Goal: Information Seeking & Learning: Learn about a topic

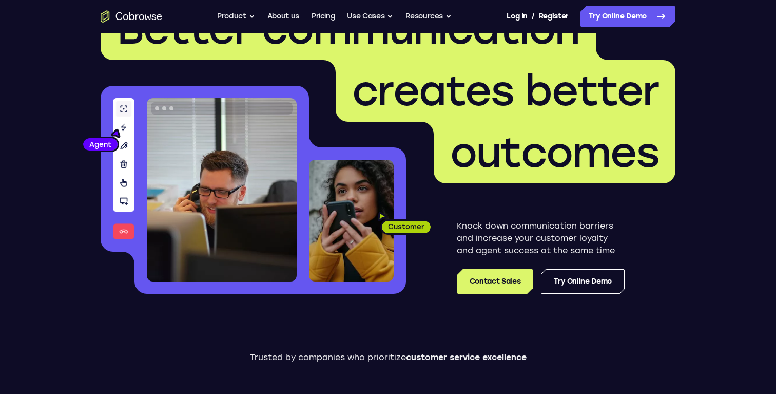
scroll to position [99, 0]
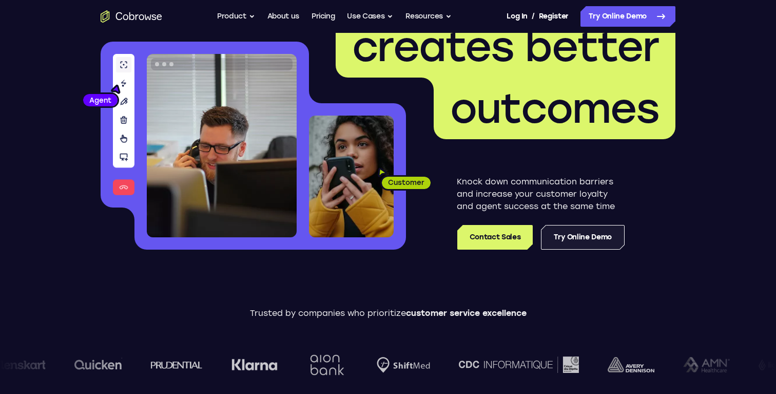
click at [575, 236] on link "Try Online Demo" at bounding box center [583, 237] width 84 height 25
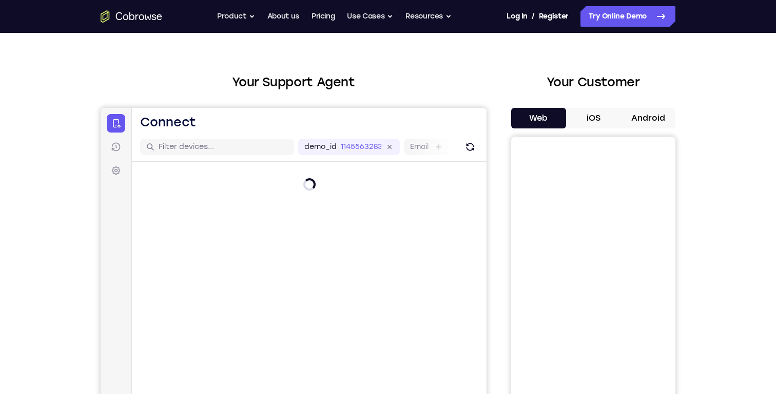
scroll to position [24, 0]
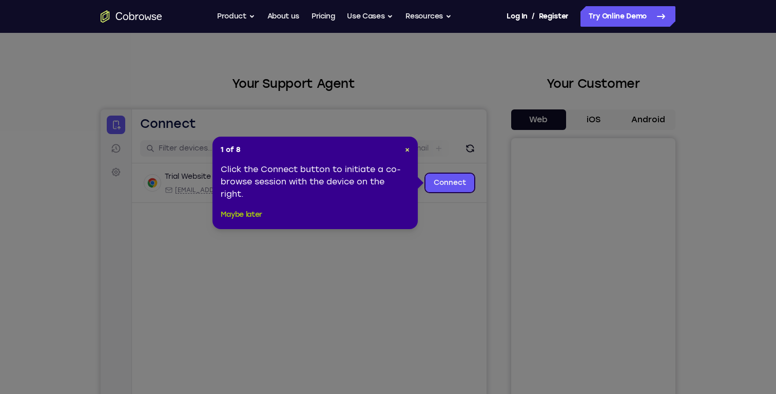
click at [240, 215] on button "Maybe later" at bounding box center [242, 214] width 42 height 12
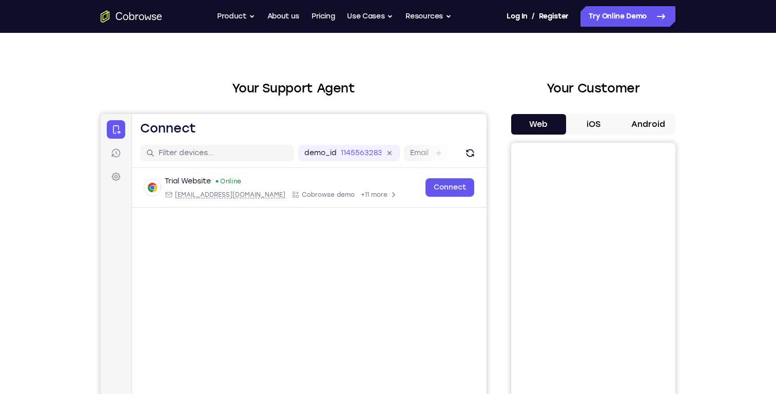
scroll to position [0, 0]
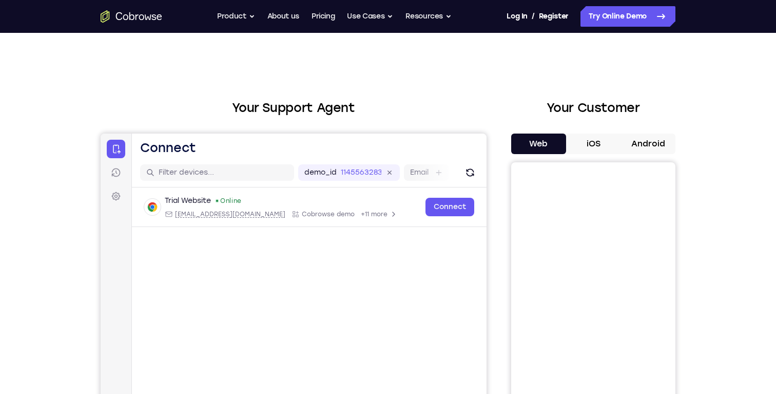
click at [592, 136] on button "iOS" at bounding box center [593, 143] width 55 height 21
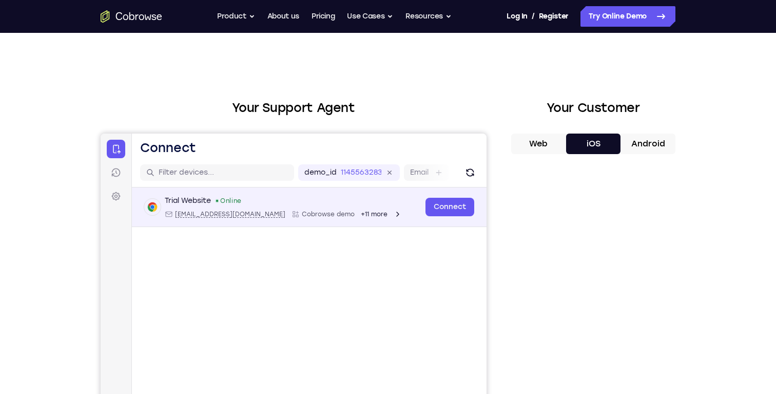
scroll to position [16, 0]
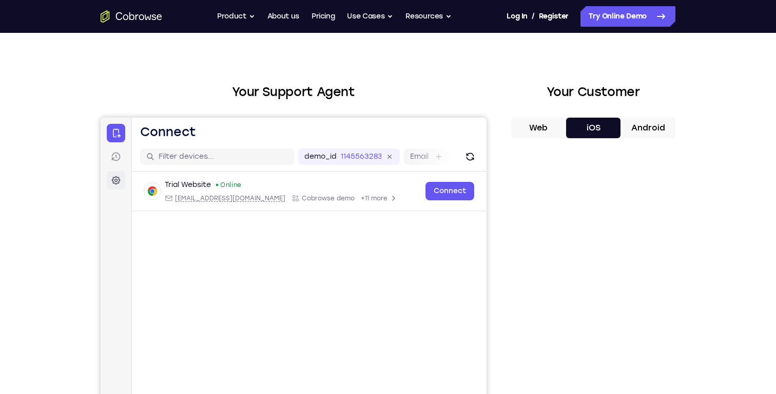
click at [122, 174] on link "Settings" at bounding box center [116, 180] width 18 height 18
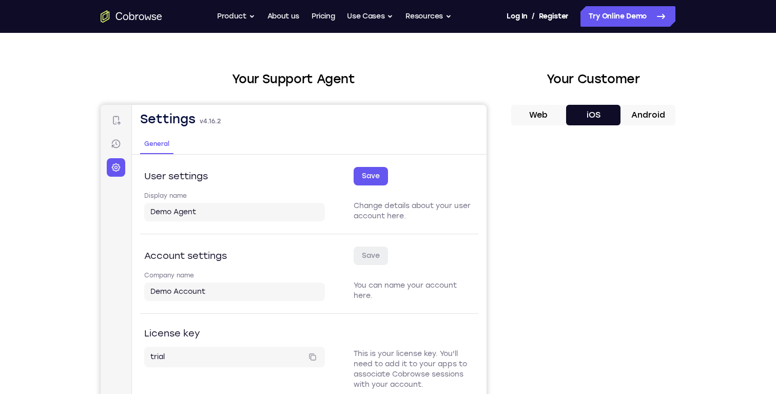
scroll to position [0, 0]
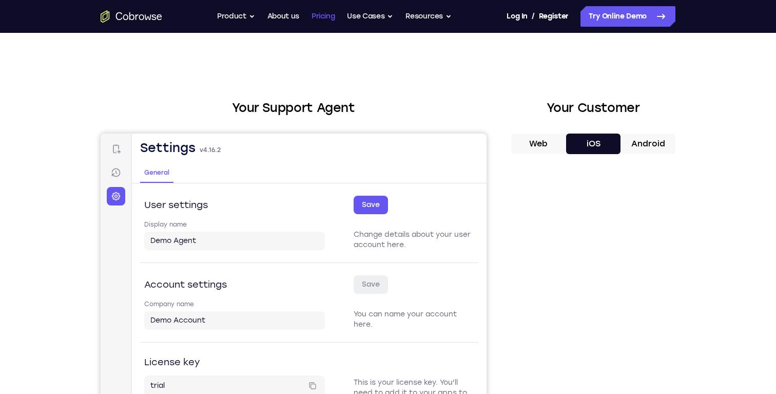
click at [325, 16] on link "Pricing" at bounding box center [324, 16] width 24 height 21
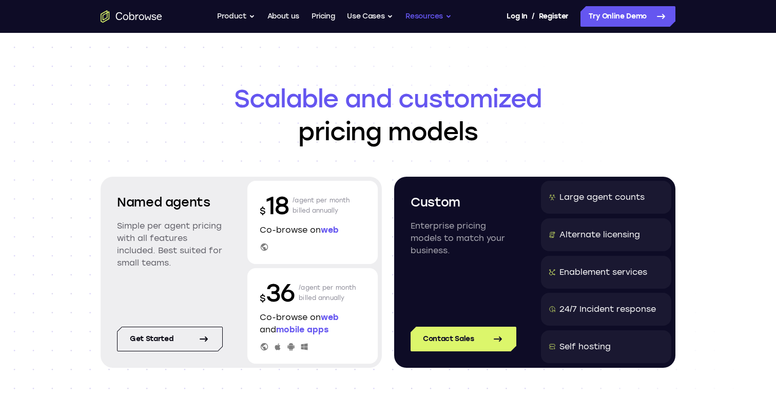
click at [439, 17] on button "Resources" at bounding box center [429, 16] width 46 height 21
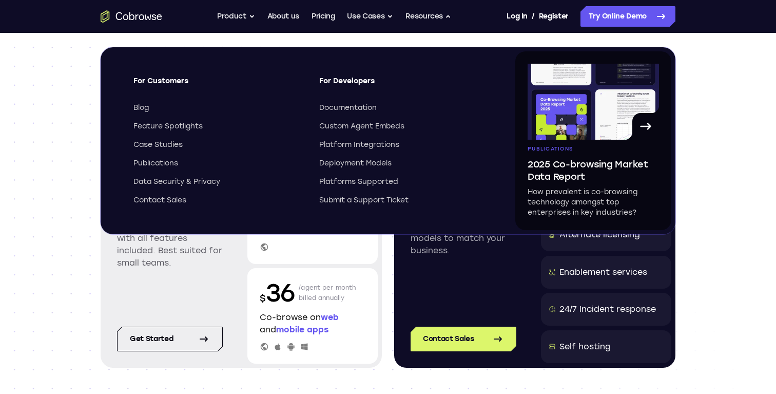
click at [41, 54] on div "Scalable and customized pricing models Named agents Simple per agent pricing wi…" at bounding box center [388, 245] width 776 height 425
